Goal: Information Seeking & Learning: Learn about a topic

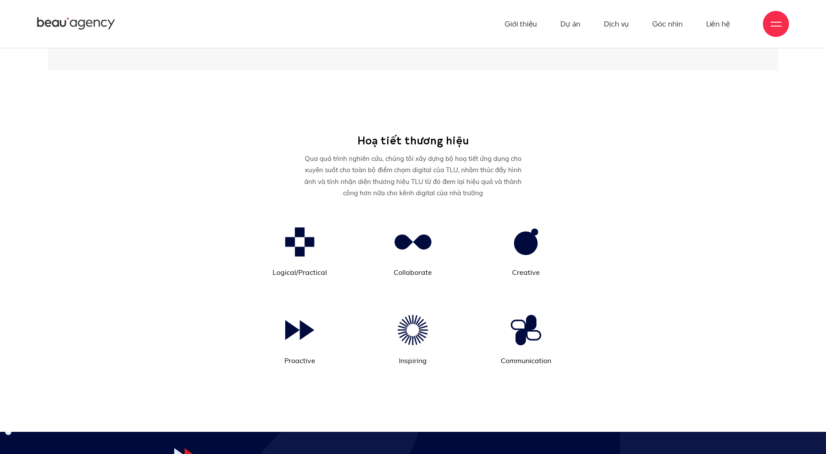
scroll to position [9447, 0]
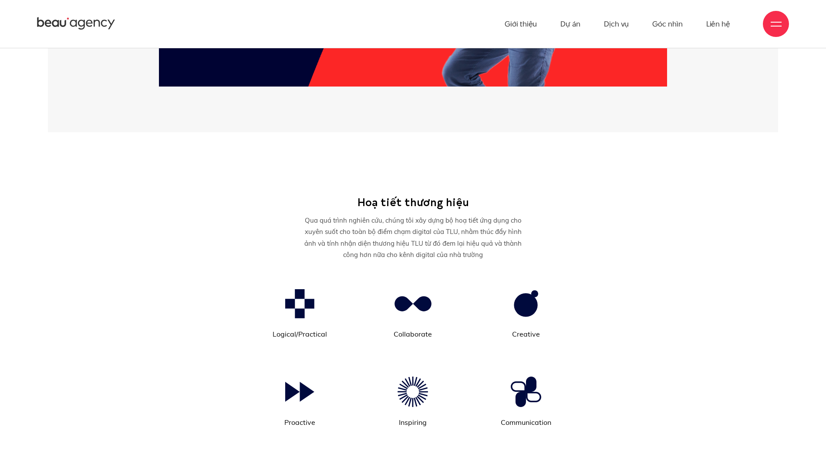
drag, startPoint x: 331, startPoint y: 205, endPoint x: 195, endPoint y: 233, distance: 139.7
click at [195, 233] on div "Hoạ tiết thương hiệu Qua quá trình nghiên cứu, chúng tôi xây dựng bộ hoạ tiết ứ…" at bounding box center [413, 329] width 636 height 268
drag, startPoint x: 282, startPoint y: 411, endPoint x: 323, endPoint y: 411, distance: 40.9
click at [323, 417] on p "Proactive" at bounding box center [300, 423] width 96 height 12
drag, startPoint x: 323, startPoint y: 411, endPoint x: 319, endPoint y: 421, distance: 10.8
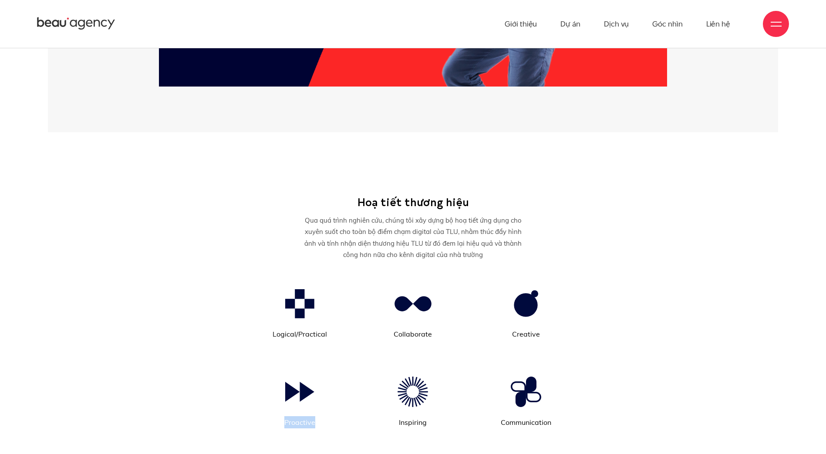
click at [317, 415] on div at bounding box center [317, 415] width 0 height 0
click at [262, 417] on p "Proactive" at bounding box center [300, 423] width 96 height 12
drag, startPoint x: 396, startPoint y: 407, endPoint x: 431, endPoint y: 407, distance: 34.4
click at [431, 417] on p "Inspiring" at bounding box center [413, 423] width 96 height 12
drag, startPoint x: 431, startPoint y: 407, endPoint x: 407, endPoint y: 411, distance: 23.3
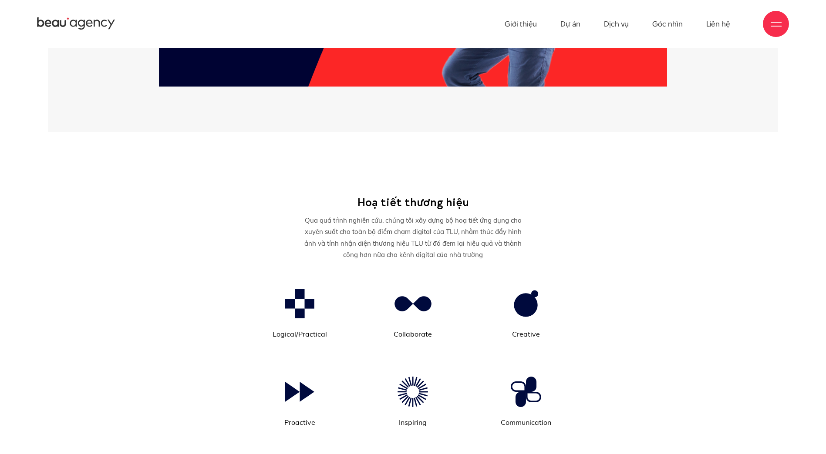
drag, startPoint x: 407, startPoint y: 411, endPoint x: 381, endPoint y: 395, distance: 30.8
click at [381, 395] on div at bounding box center [413, 391] width 96 height 33
drag, startPoint x: 394, startPoint y: 411, endPoint x: 449, endPoint y: 412, distance: 55.3
click at [449, 417] on p "Inspiring" at bounding box center [413, 423] width 96 height 12
drag, startPoint x: 449, startPoint y: 412, endPoint x: 448, endPoint y: 418, distance: 5.7
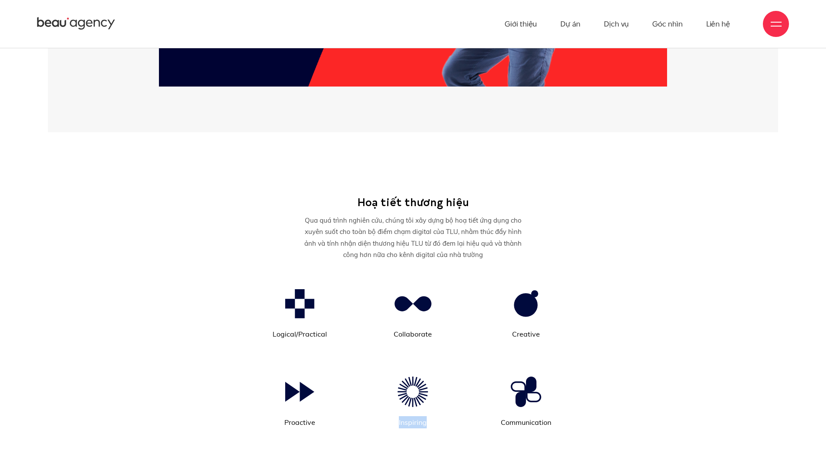
click at [444, 415] on div at bounding box center [444, 415] width 0 height 0
click at [464, 414] on li "Inspiring" at bounding box center [412, 402] width 113 height 54
click at [278, 328] on p "Logical/Practical" at bounding box center [300, 334] width 96 height 12
drag, startPoint x: 278, startPoint y: 321, endPoint x: 279, endPoint y: 314, distance: 7.2
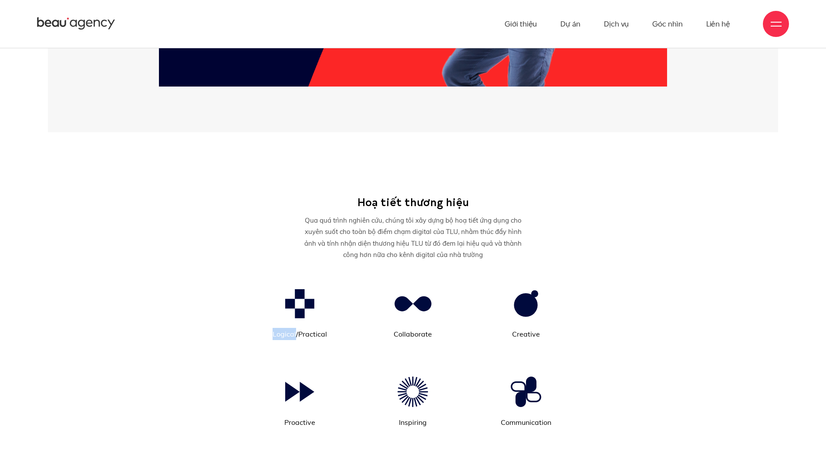
click at [272, 306] on div at bounding box center [272, 306] width 0 height 0
click at [278, 328] on p "Logical/Practical" at bounding box center [300, 334] width 96 height 12
drag, startPoint x: 503, startPoint y: 413, endPoint x: 563, endPoint y: 414, distance: 60.5
click at [563, 417] on p "Communication" at bounding box center [526, 423] width 96 height 12
drag, startPoint x: 563, startPoint y: 414, endPoint x: 559, endPoint y: 421, distance: 7.2
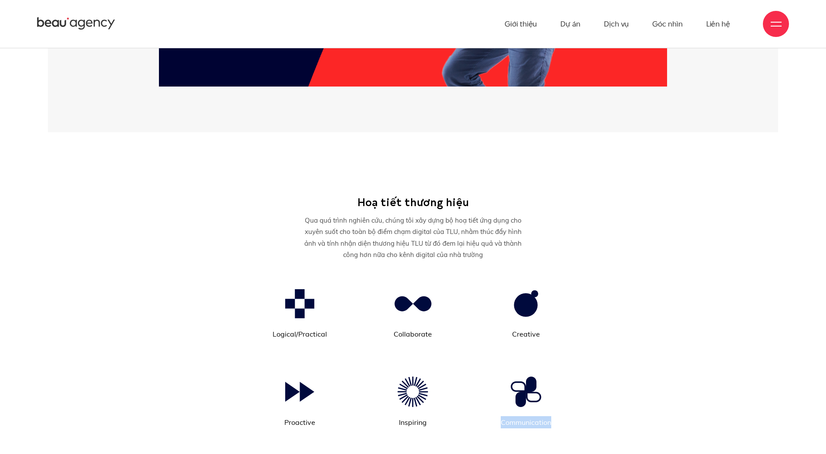
click at [558, 415] on div at bounding box center [558, 415] width 0 height 0
click at [542, 419] on ul "Logical/Practical Collaborate Creative Proactive Inspiring Communication" at bounding box center [413, 375] width 340 height 177
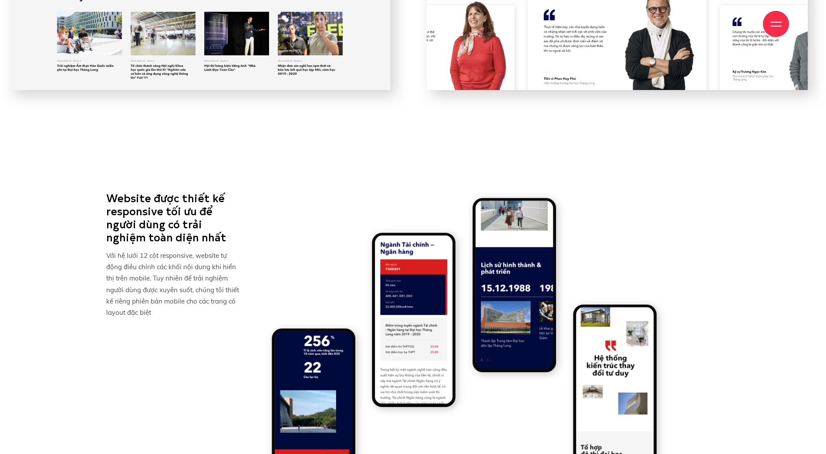
scroll to position [12450, 0]
